Goal: Task Accomplishment & Management: Complete application form

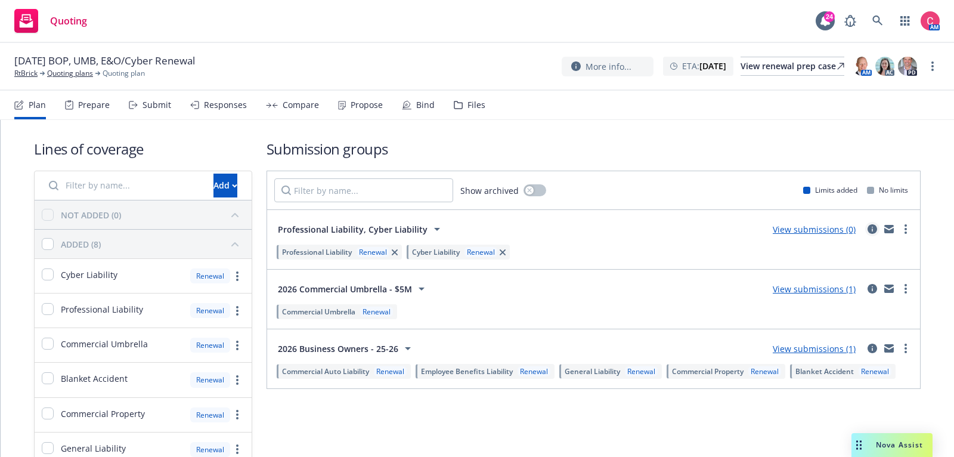
click at [873, 228] on icon "circleInformation" at bounding box center [872, 229] width 10 height 10
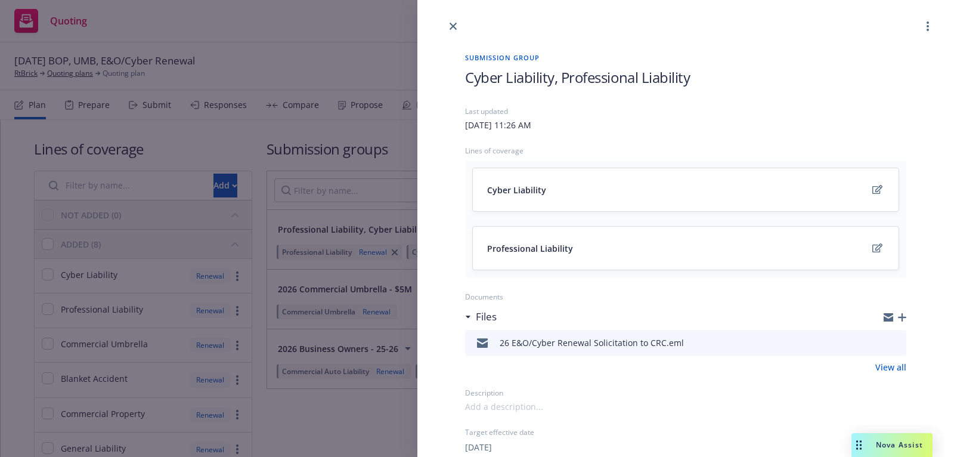
click at [903, 314] on icon "button" at bounding box center [902, 317] width 8 height 8
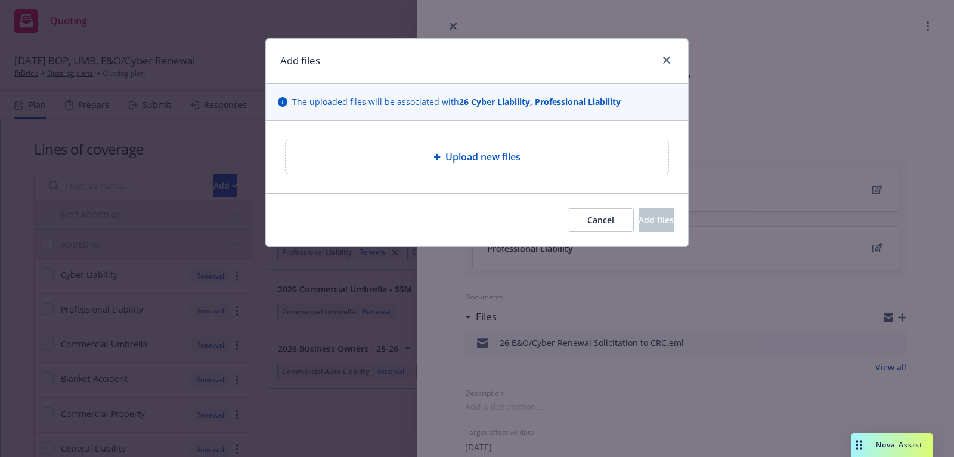
click at [528, 171] on div "Upload new files" at bounding box center [477, 156] width 383 height 33
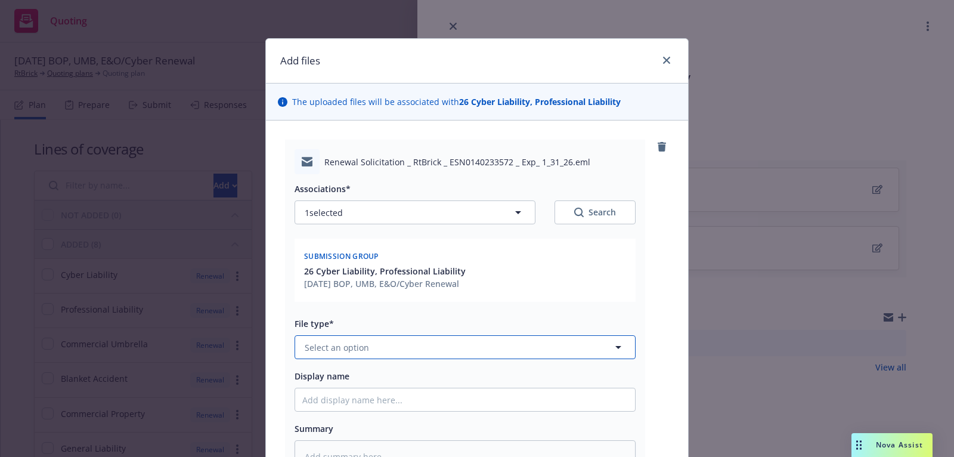
click at [456, 344] on button "Select an option" at bounding box center [465, 347] width 341 height 24
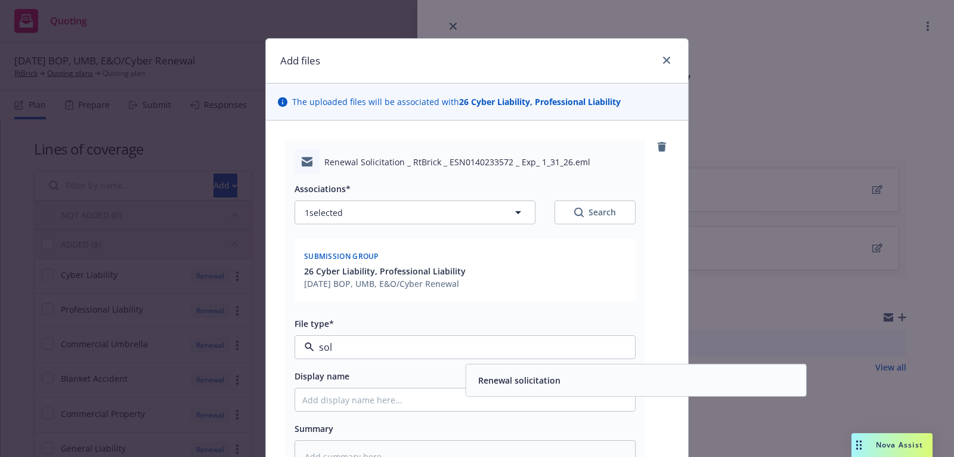
type input "soli"
click at [503, 371] on div "Renewal solicitation" at bounding box center [517, 379] width 89 height 17
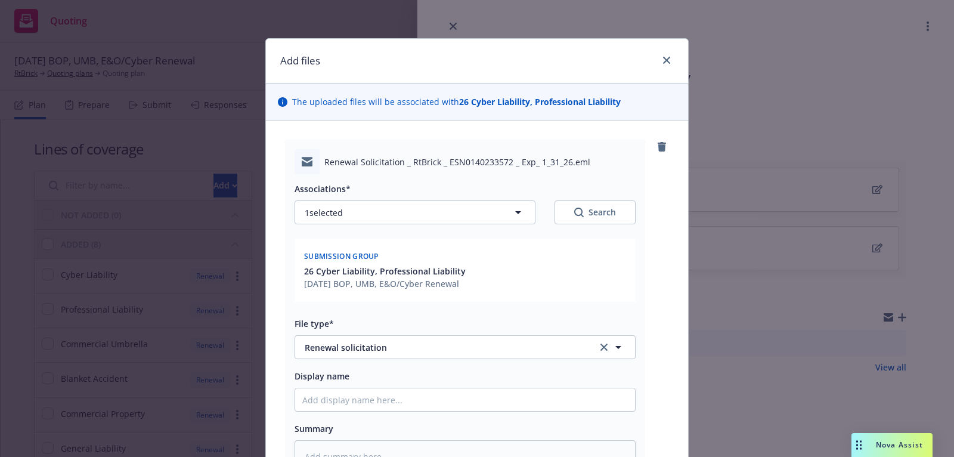
click at [478, 412] on div "Associations* 1 selected Search Submission group 26 Cyber Liability, Profession…" at bounding box center [465, 323] width 341 height 298
click at [474, 396] on input "Display name" at bounding box center [465, 399] width 340 height 23
type textarea "x"
type input "2"
type textarea "x"
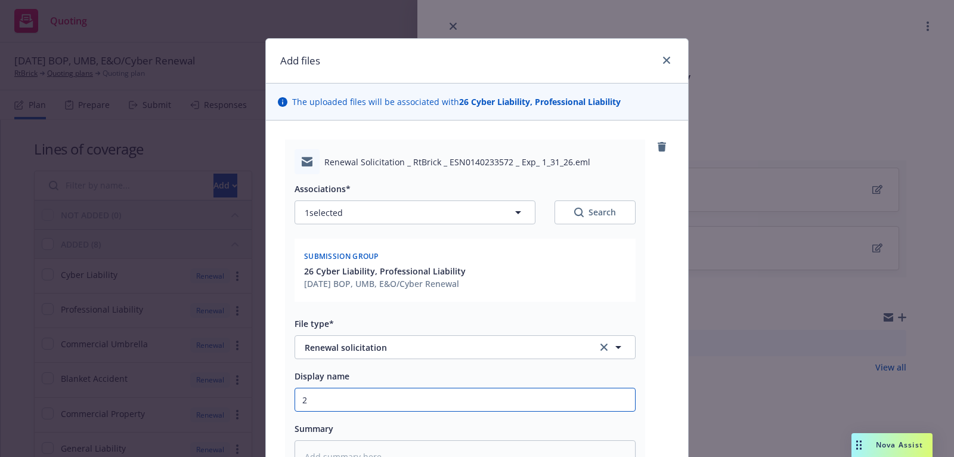
type input "26"
type textarea "x"
type input "26"
type textarea "x"
type input "26 E"
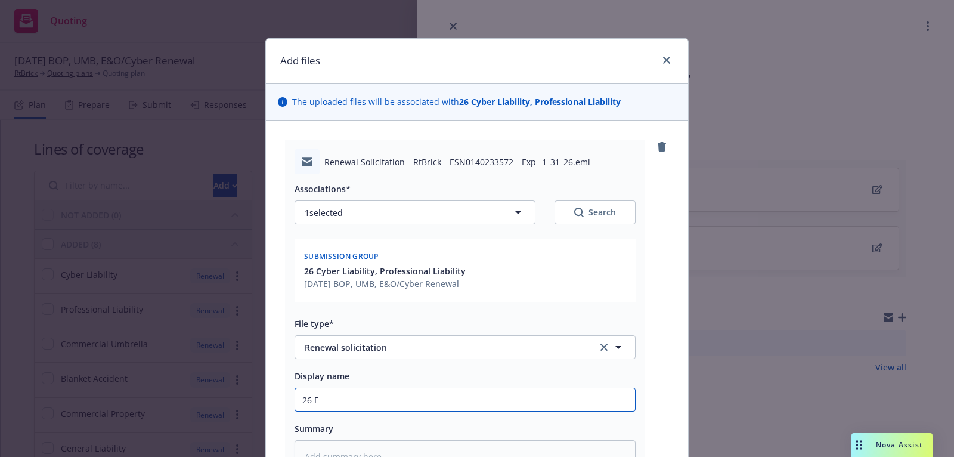
type textarea "x"
type input "26 E&"
type textarea "x"
type input "26 E&P"
type textarea "x"
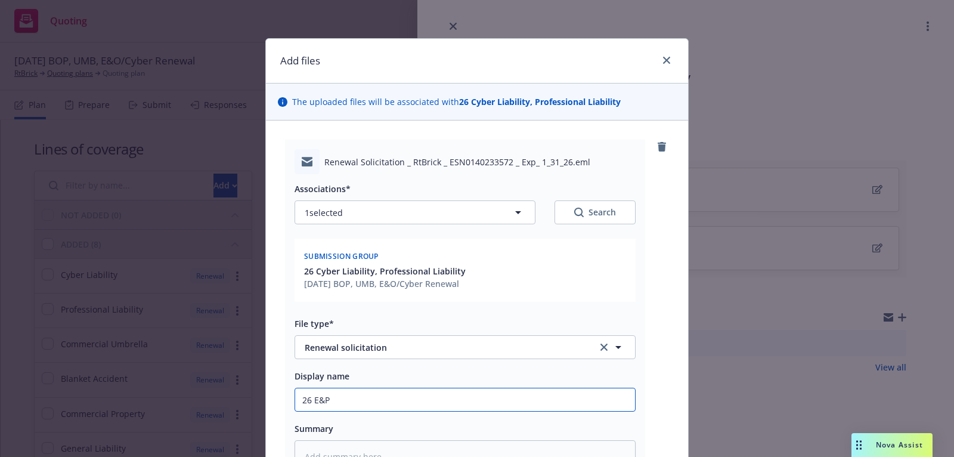
type input "26 E&"
type textarea "x"
type input "26 E&O"
type textarea "x"
type input "26 E&O/"
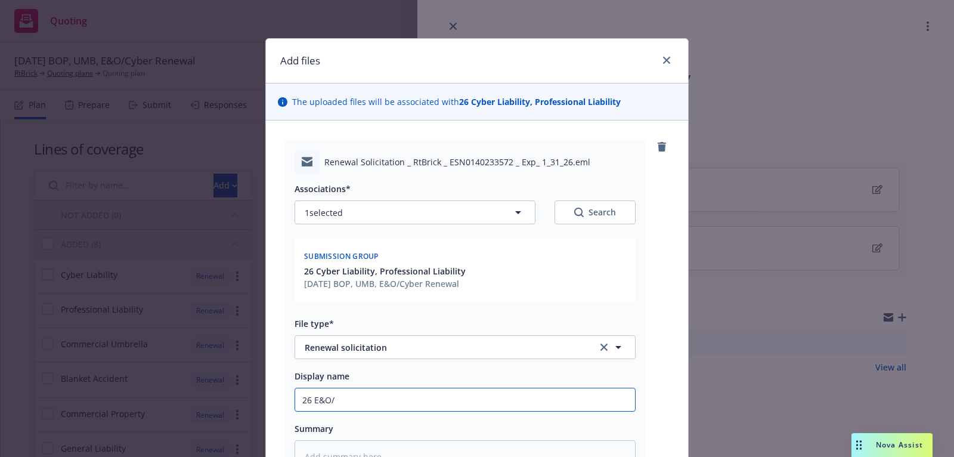
type textarea "x"
type input "26 E&O/C"
type textarea "x"
type input "26 E&O/Cy"
type textarea "x"
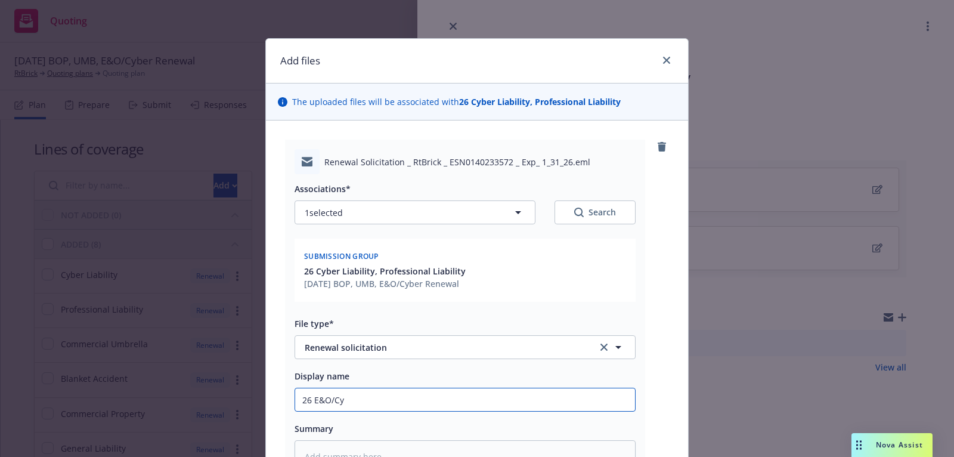
type input "26 E&O/Cyb"
type textarea "x"
type input "26 E&O/Cybe"
type textarea "x"
type input "26 E&O/Cyber"
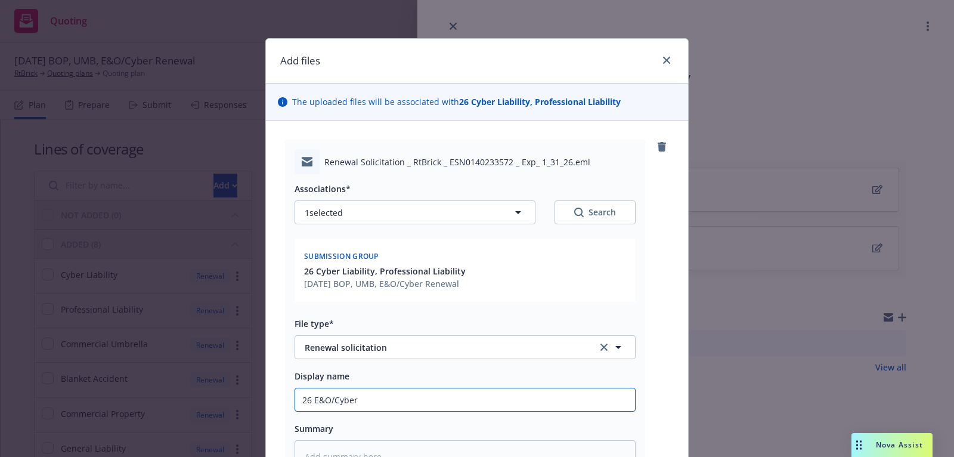
type textarea "x"
type input "26 E&O/Cyber"
type textarea "x"
type input "26 E&O/Cyber R"
type textarea "x"
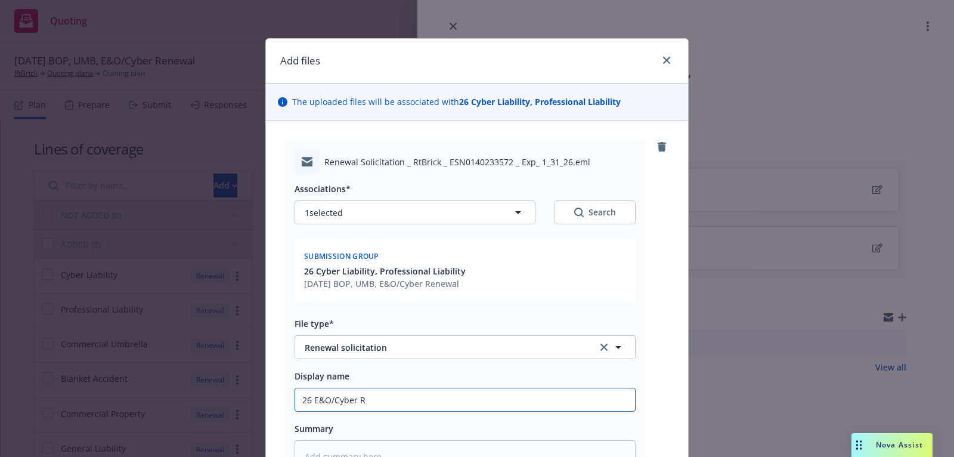
type input "26 E&O/Cyber Re"
type textarea "x"
type input "26 E&O/Cyber R"
type textarea "x"
type input "26 E&O/Cyber"
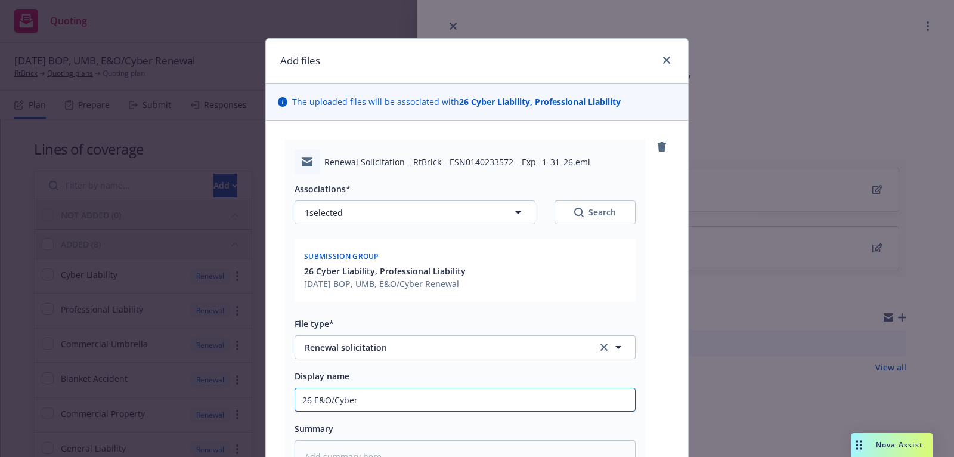
type textarea "x"
type input "26 E&O/Cyber r"
type textarea "x"
type input "26 E&O/Cyber re"
type textarea "x"
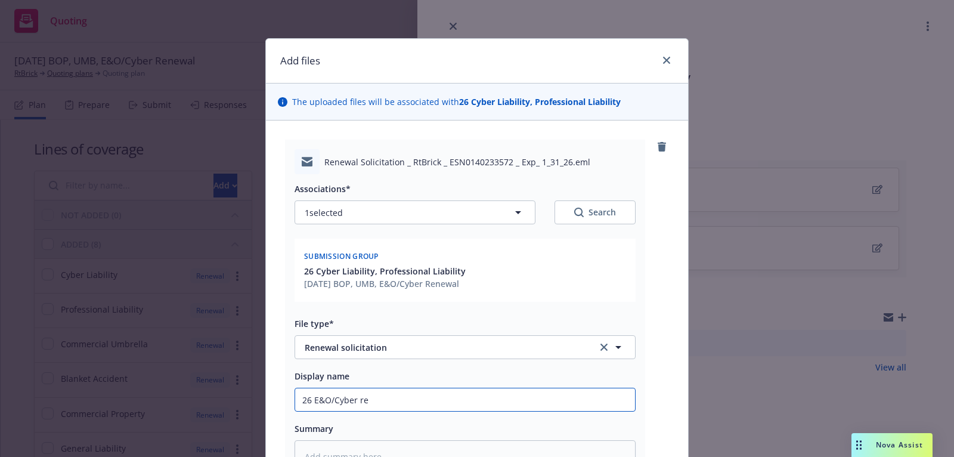
type input "26 E&O/Cyber ren"
type textarea "x"
type input "26 E&O/Cyber [PERSON_NAME]"
type textarea "x"
type input "26 E&O/Cyber renew"
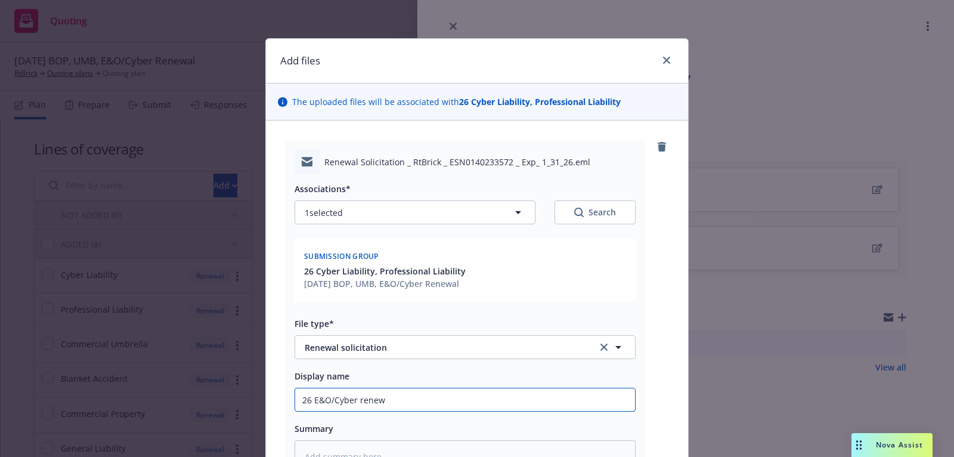
type textarea "x"
type input "26 E&O/Cyber renewa"
type textarea "x"
type input "26 E&O/Cyber renewal"
type textarea "x"
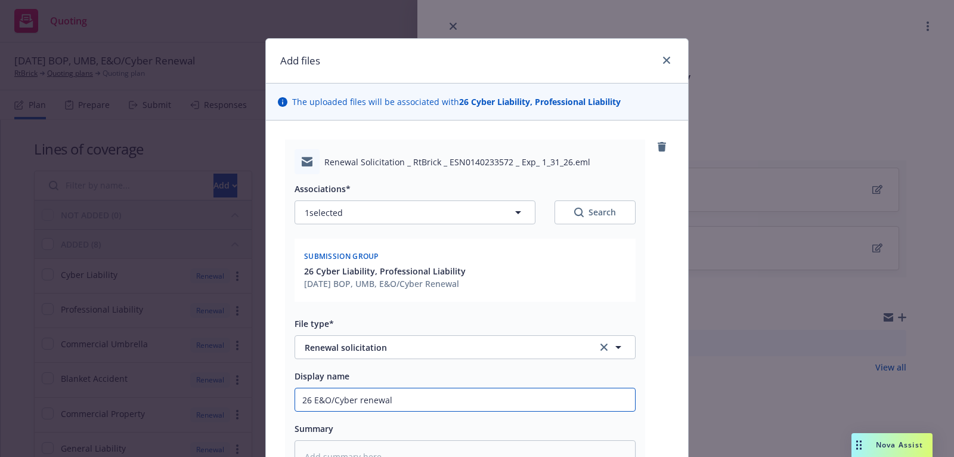
type input "26 E&O/Cyber renewal a"
type textarea "x"
type input "26 E&O/Cyber renewal ao"
type textarea "x"
type input "26 E&O/Cyber renewal aop"
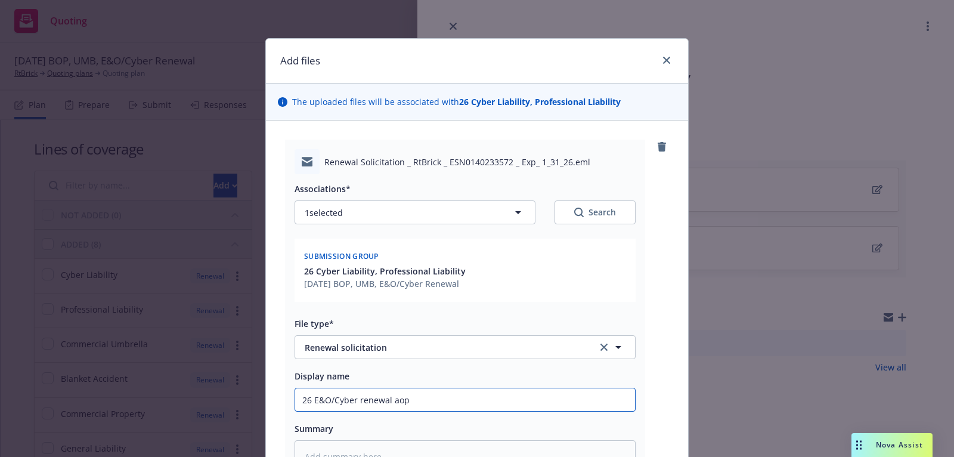
type textarea "x"
type input "26 E&O/Cyber renewal aops"
type textarea "x"
type input "26 E&O/Cyber renewal aop"
type textarea "x"
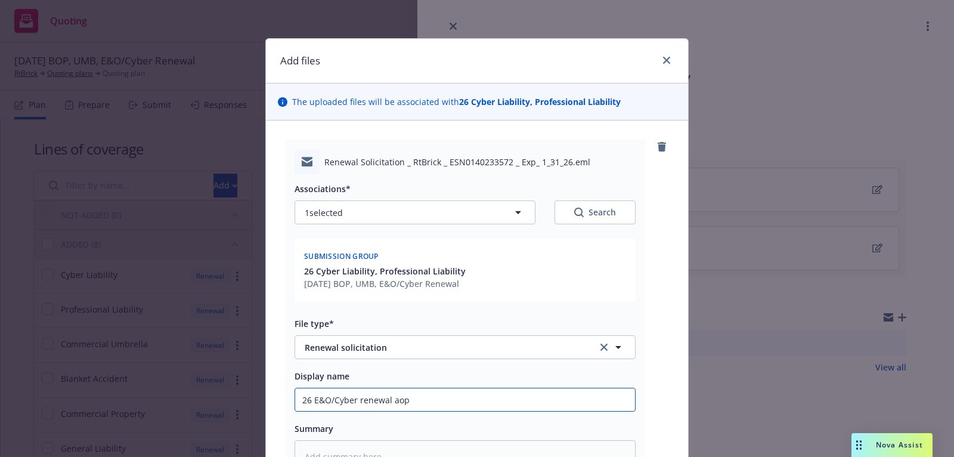
type input "26 E&O/Cyber renewal ao"
type textarea "x"
type input "26 E&O/Cyber renewal a"
type textarea "x"
type input "26 E&O/Cyber renewal ap"
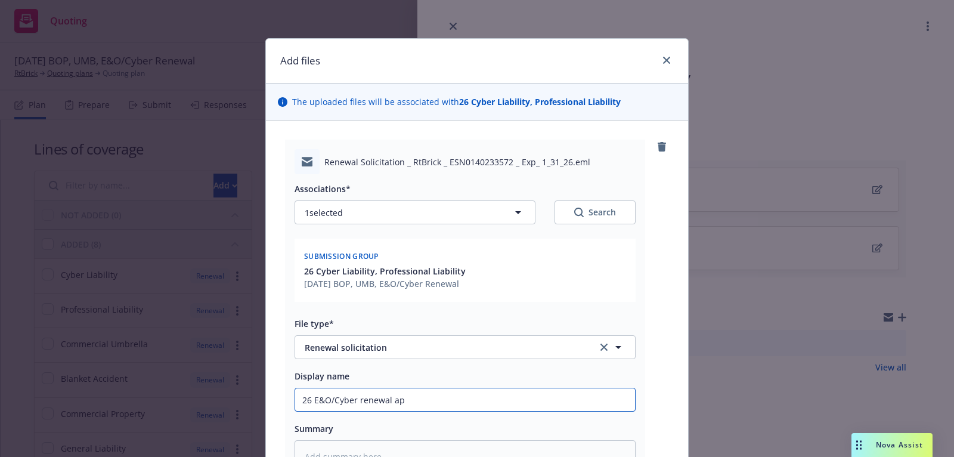
type textarea "x"
type input "26 E&O/Cyber renewal app"
type textarea "x"
type input "26 E&O/Cyber renewal apps"
type textarea "x"
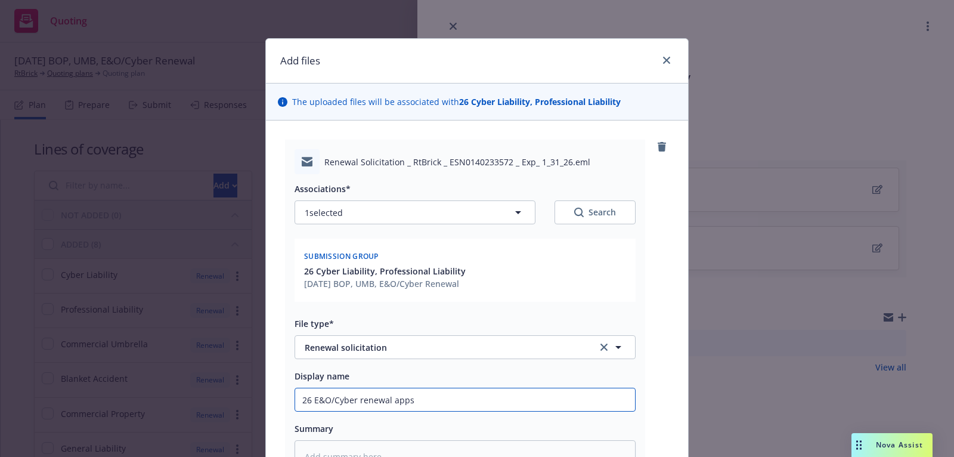
type input "26 E&O/Cyber renewal apps/"
type textarea "x"
type input "26 E&O/Cyber renewal apps/r"
type textarea "x"
type input "26 E&O/Cyber renewal apps/re"
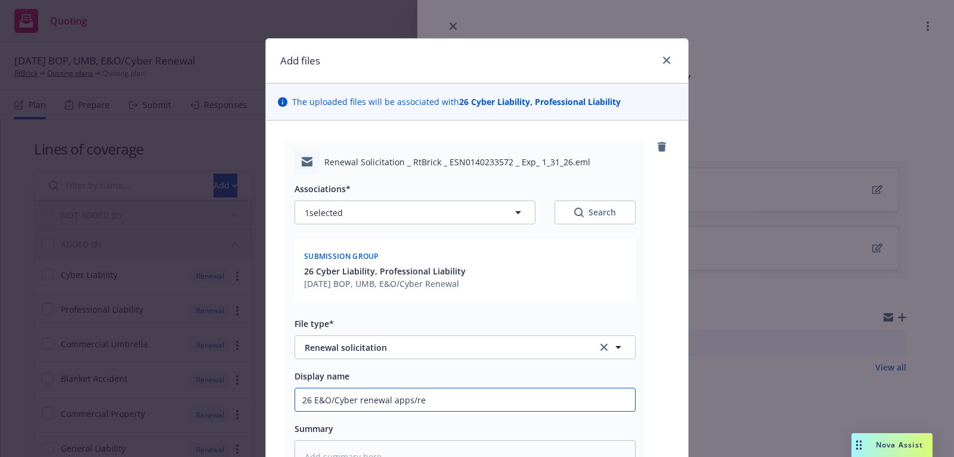
type textarea "x"
type input "26 E&O/Cyber renewal apps/req"
type textarea "x"
type input "26 E&O/Cyber renewal apps/requ"
type textarea "x"
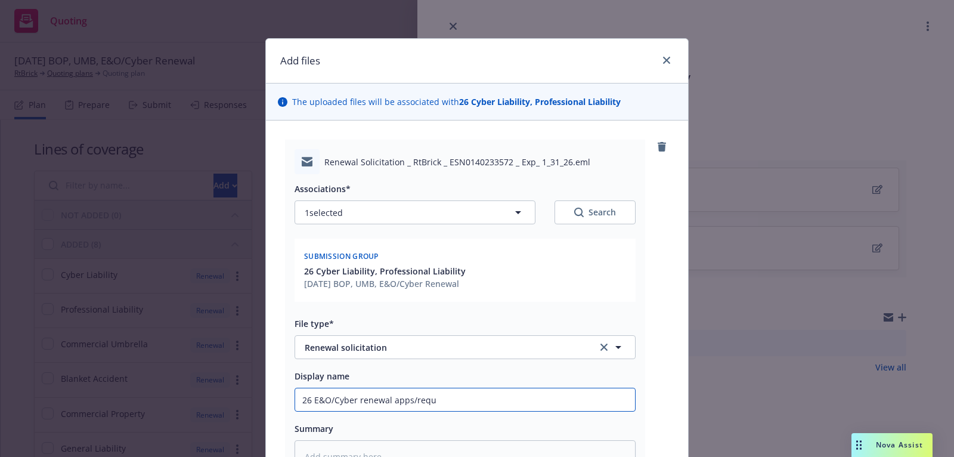
type input "26 E&O/Cyber renewal apps/requi"
type textarea "x"
type input "26 E&O/Cyber renewal apps/requir"
type textarea "x"
type input "26 E&O/Cyber renewal apps/require"
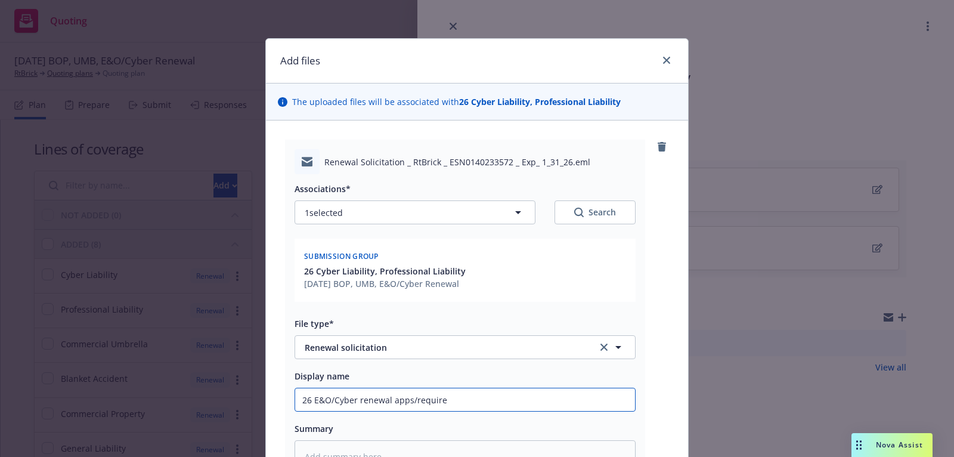
type textarea "x"
type input "26 E&O/Cyber renewal apps/requirem"
type textarea "x"
type input "26 E&O/Cyber renewal apps/requireme"
type textarea "x"
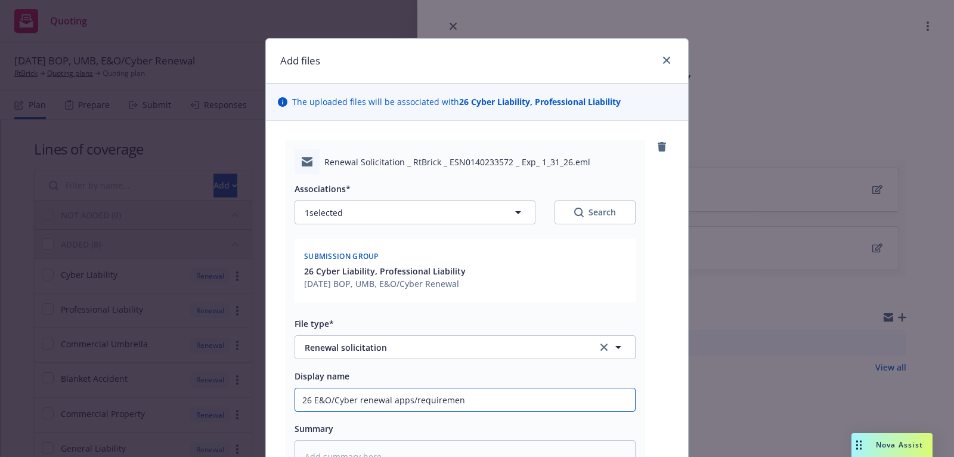
type input "26 E&O/Cyber renewal apps/requirement"
type textarea "x"
type input "26 E&O/Cyber renewal apps/requirements"
type textarea "x"
type input "26 E&O/Cyber renewal apps/requirements"
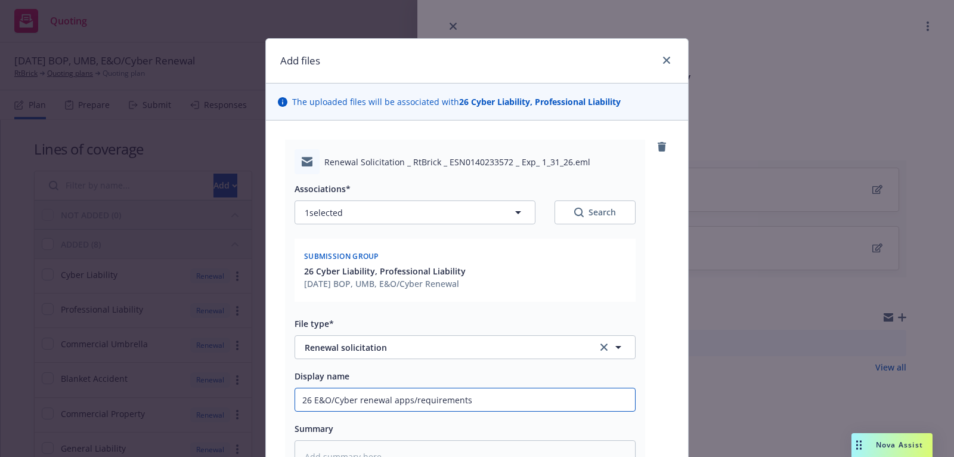
type textarea "x"
type input "26 E&O/Cyber renewal apps/requirements r"
type textarea "x"
type input "26 E&O/Cyber renewal apps/requirements re"
type textarea "x"
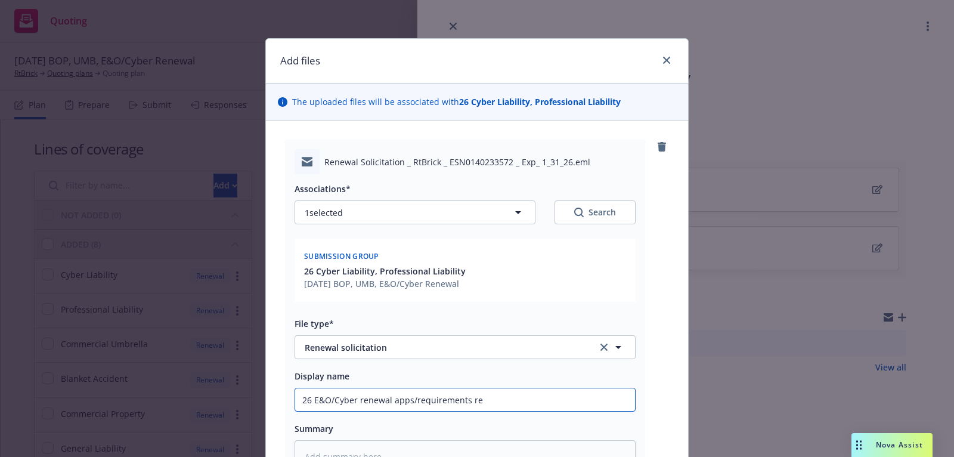
type input "26 E&O/Cyber renewal apps/requirements rec"
type textarea "x"
type input "26 E&O/Cyber renewal apps/requirements rece"
type textarea "x"
type input "26 E&O/Cyber renewal apps/requirements recei"
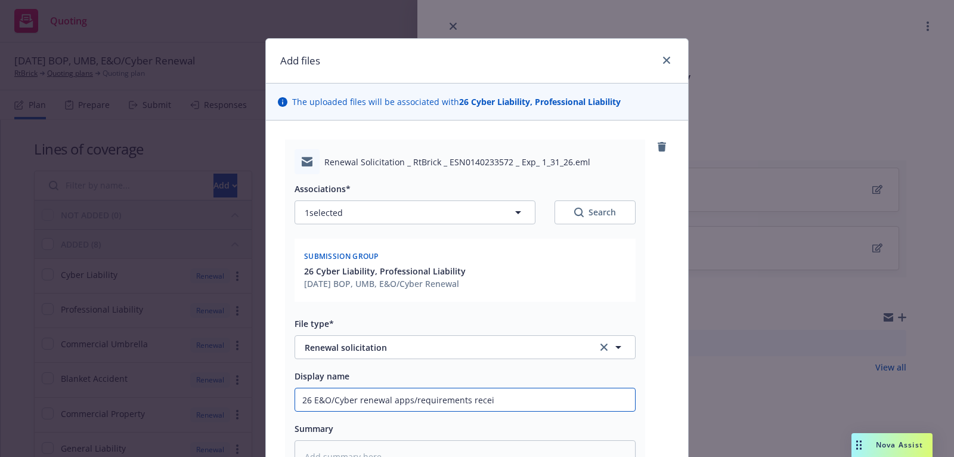
type textarea "x"
type input "26 E&O/Cyber renewal apps/requirements receiv"
type textarea "x"
type input "26 E&O/Cyber renewal apps/requirements receive"
type textarea "x"
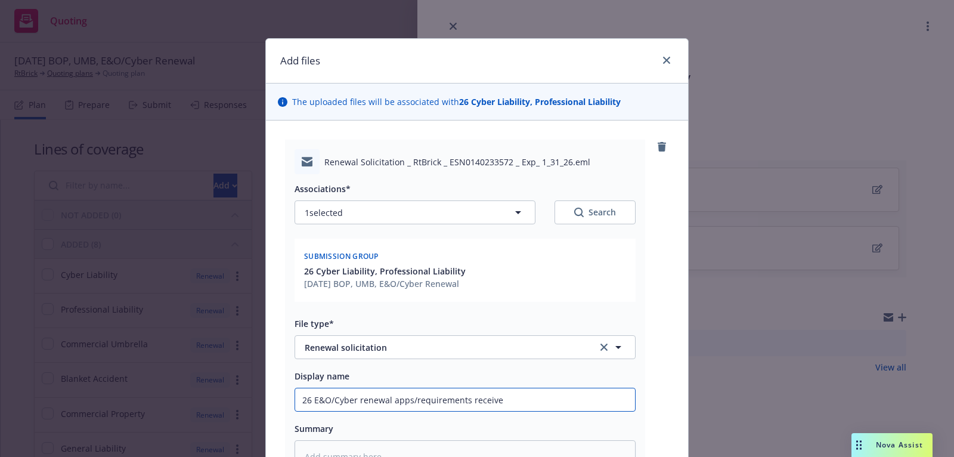
type input "26 E&O/Cyber renewal apps/requirements received"
type textarea "x"
type input "26 E&O/Cyber renewal apps/requirements received f"
type textarea "x"
type input "26 E&O/Cyber renewal apps/requirements received fr"
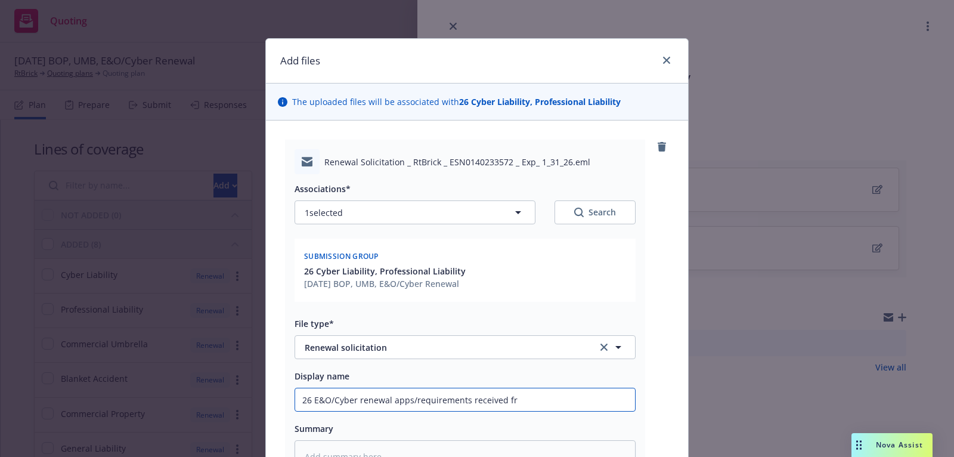
type textarea "x"
type input "26 E&O/Cyber renewal apps/requirements received fro"
type textarea "x"
type input "26 E&O/Cyber renewal apps/requirements received from"
type textarea "x"
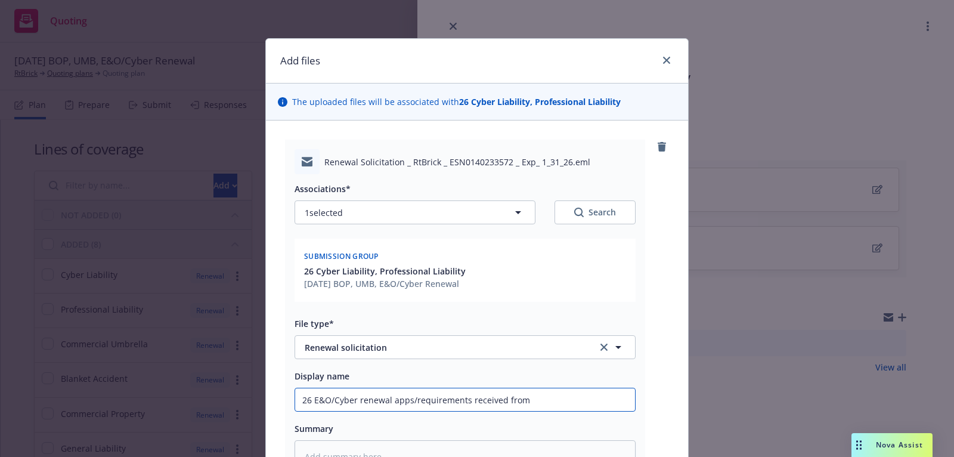
type input "26 E&O/Cyber renewal apps/requirements received from"
type textarea "x"
type input "26 E&O/Cyber renewal apps/requirements received from C"
type textarea "x"
type input "26 E&O/Cyber renewal apps/requirements received from CR"
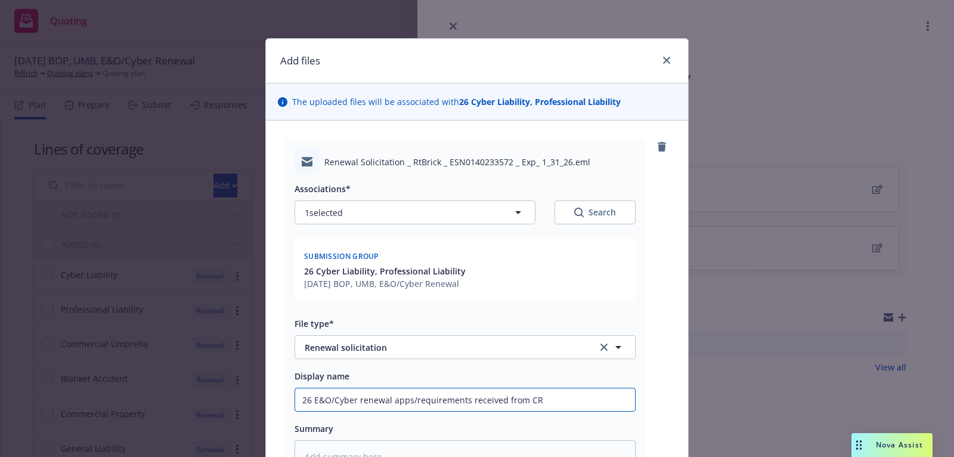
type textarea "x"
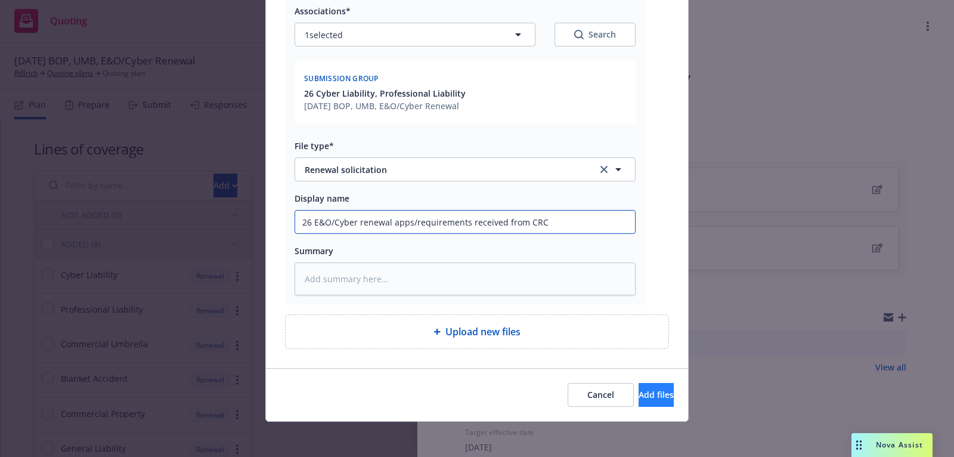
type input "26 E&O/Cyber renewal apps/requirements received from CRC"
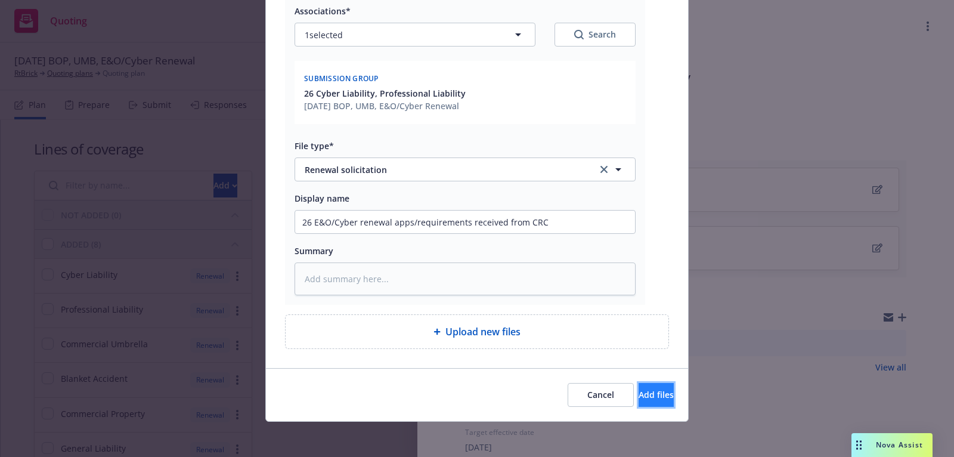
click at [639, 394] on span "Add files" at bounding box center [656, 394] width 35 height 11
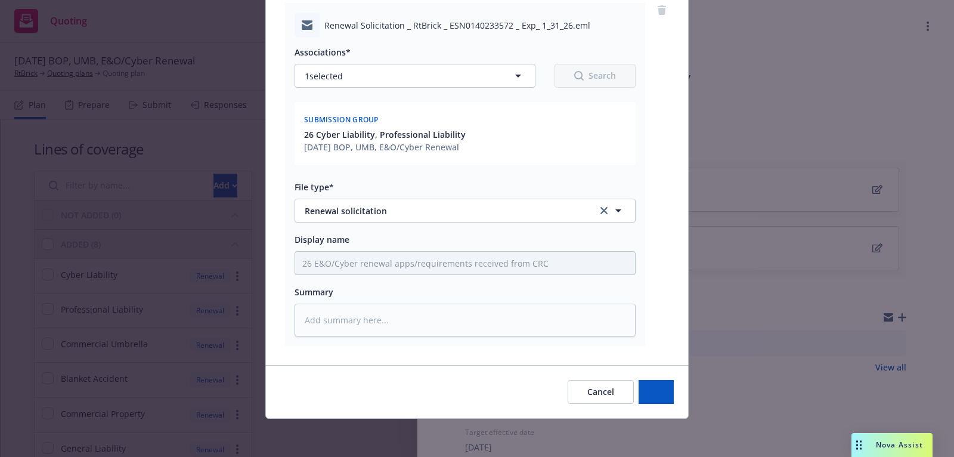
scroll to position [134, 0]
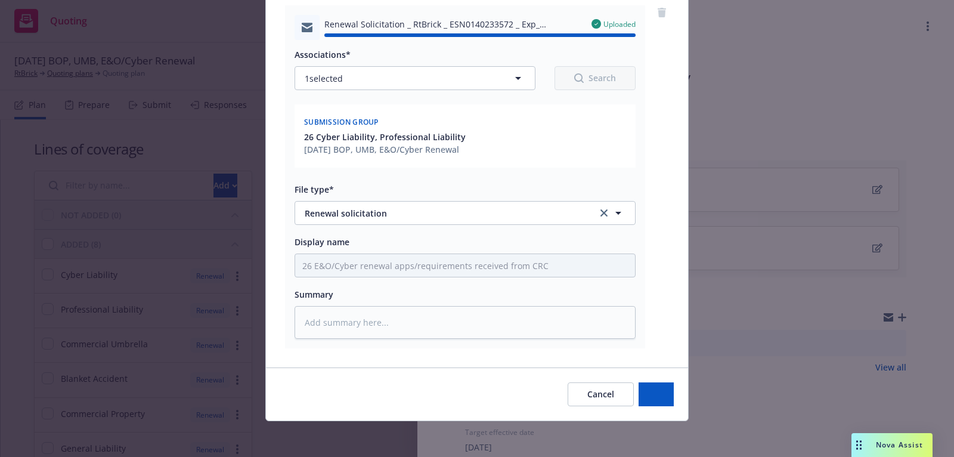
type textarea "x"
